Goal: Check status: Check status

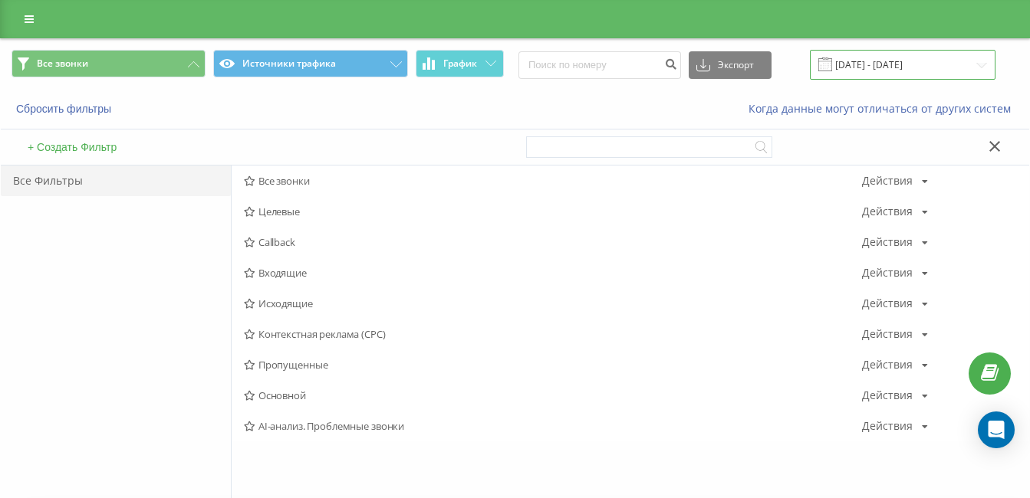
click at [912, 63] on input "[DATE] - [DATE]" at bounding box center [903, 65] width 186 height 30
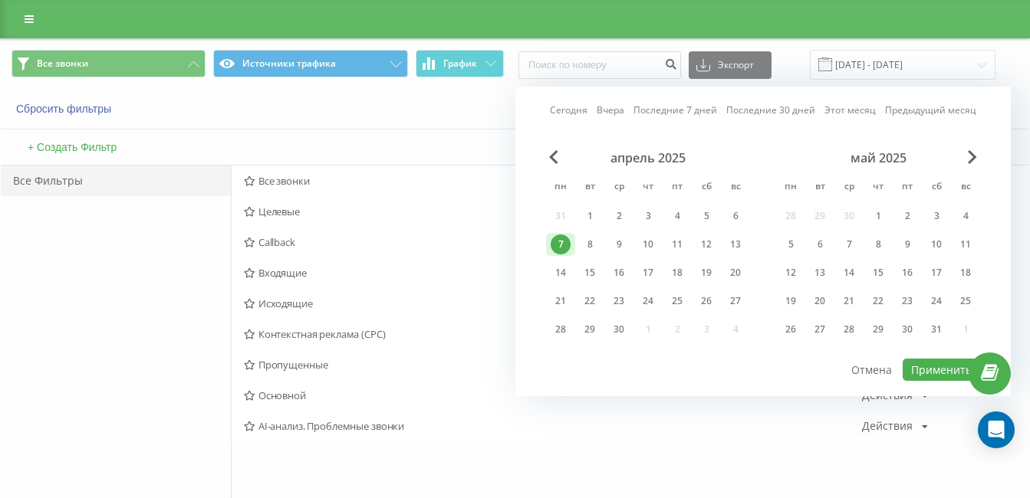
click at [574, 111] on link "Сегодня" at bounding box center [569, 110] width 38 height 15
click at [929, 373] on button "Применить" at bounding box center [941, 370] width 77 height 22
type input "[DATE] - [DATE]"
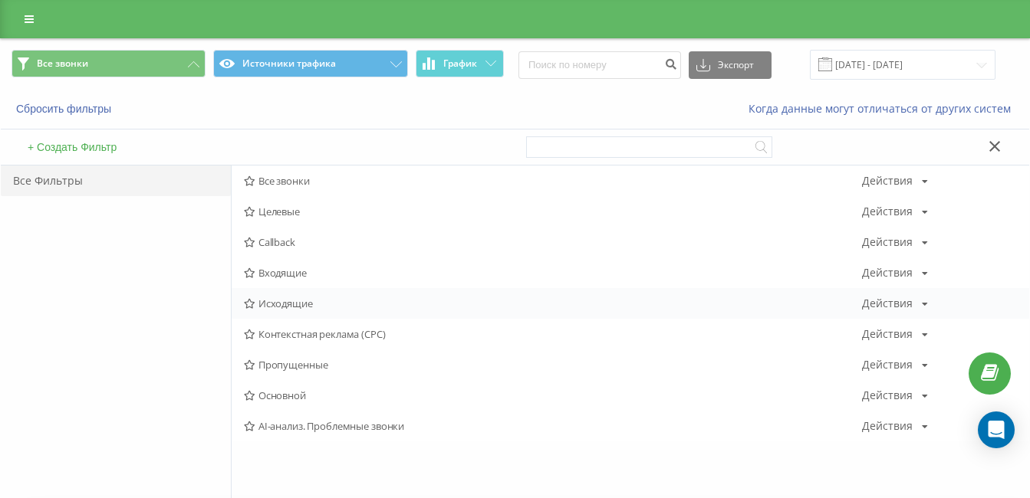
click at [269, 305] on span "Исходящие" at bounding box center [553, 303] width 618 height 11
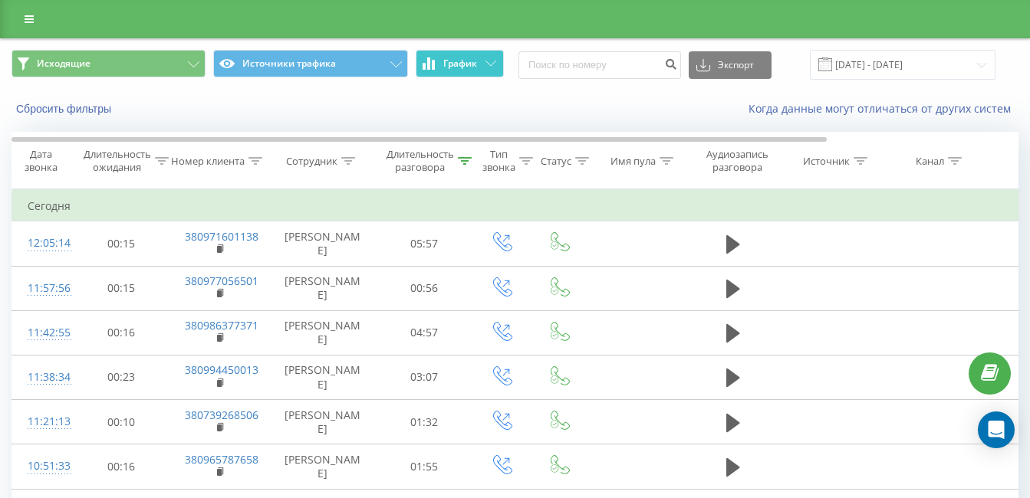
click at [489, 65] on icon at bounding box center [490, 63] width 11 height 5
